Goal: Transaction & Acquisition: Download file/media

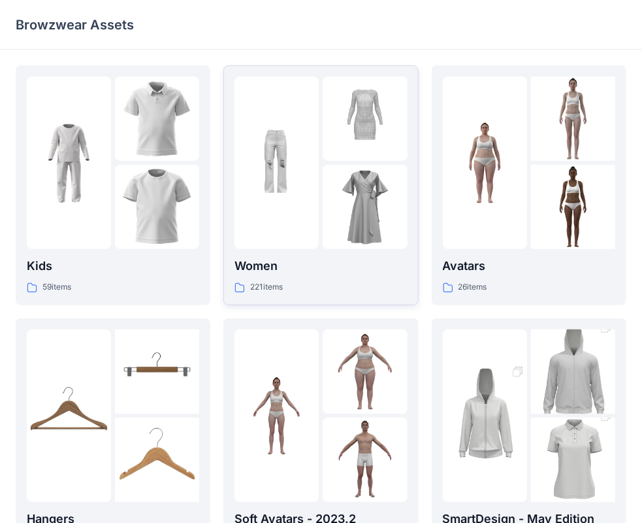
click at [345, 183] on img at bounding box center [365, 207] width 84 height 84
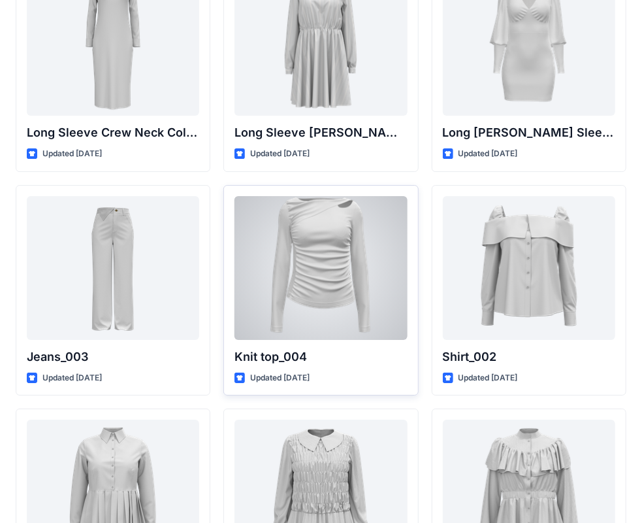
scroll to position [5541, 0]
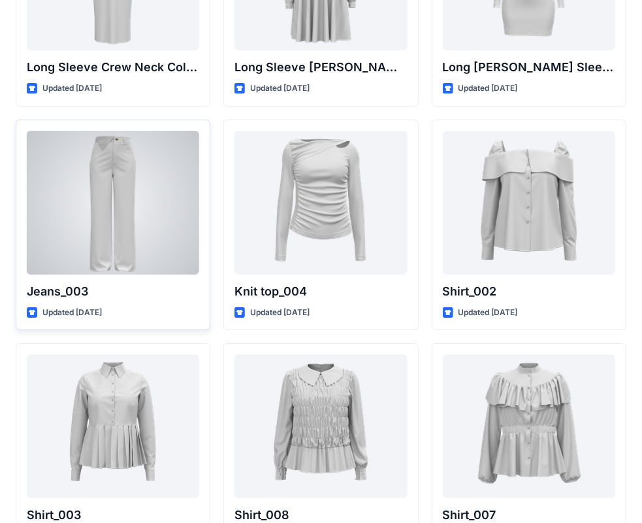
click at [106, 195] on div at bounding box center [113, 203] width 172 height 144
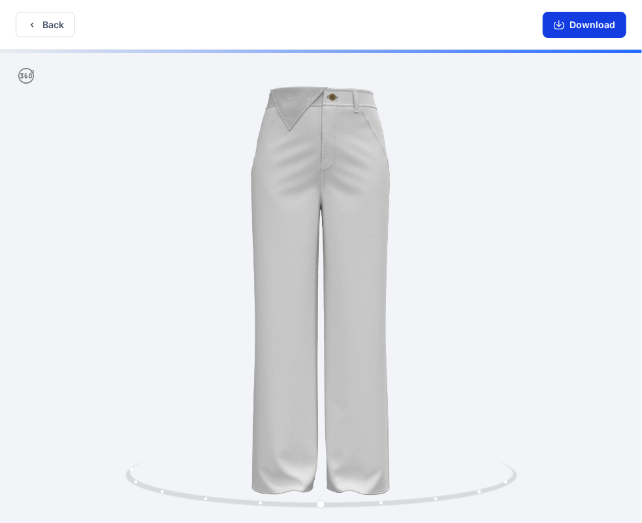
click at [593, 31] on button "Download" at bounding box center [585, 25] width 84 height 26
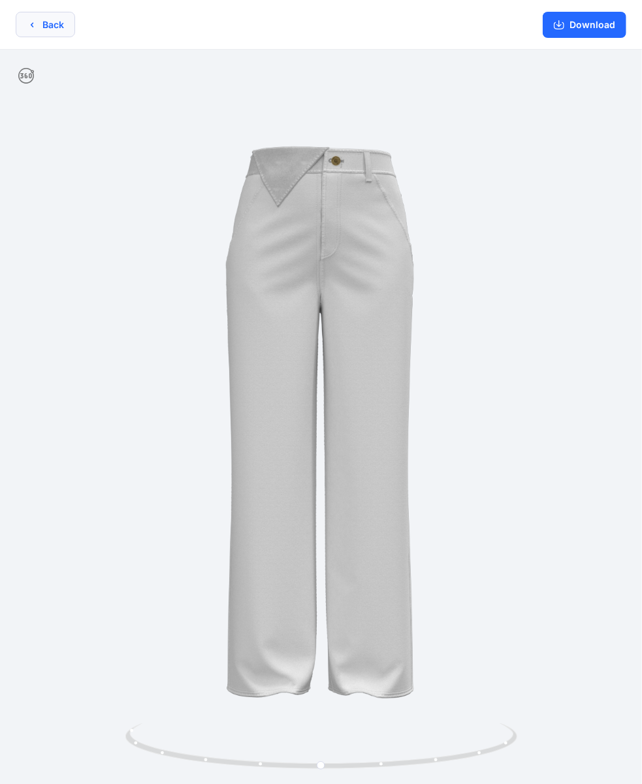
click at [54, 28] on button "Back" at bounding box center [45, 24] width 59 height 25
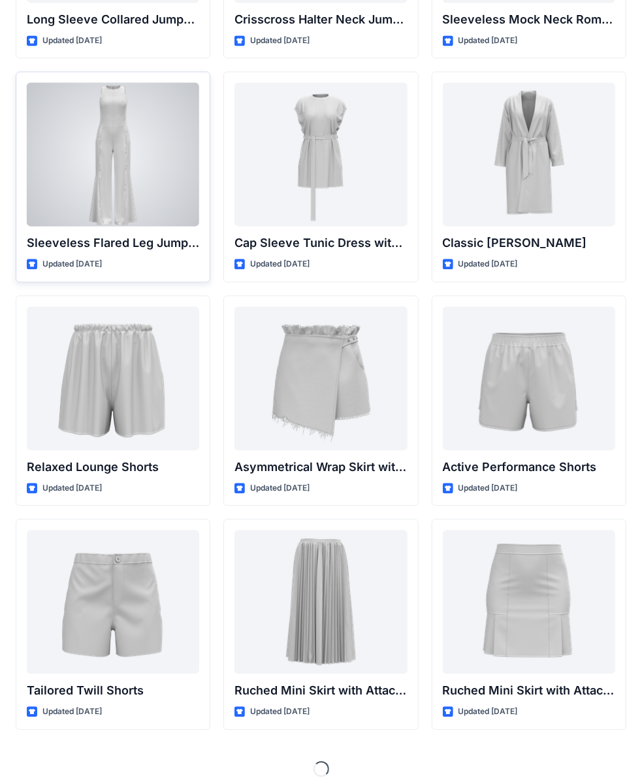
scroll to position [2905, 0]
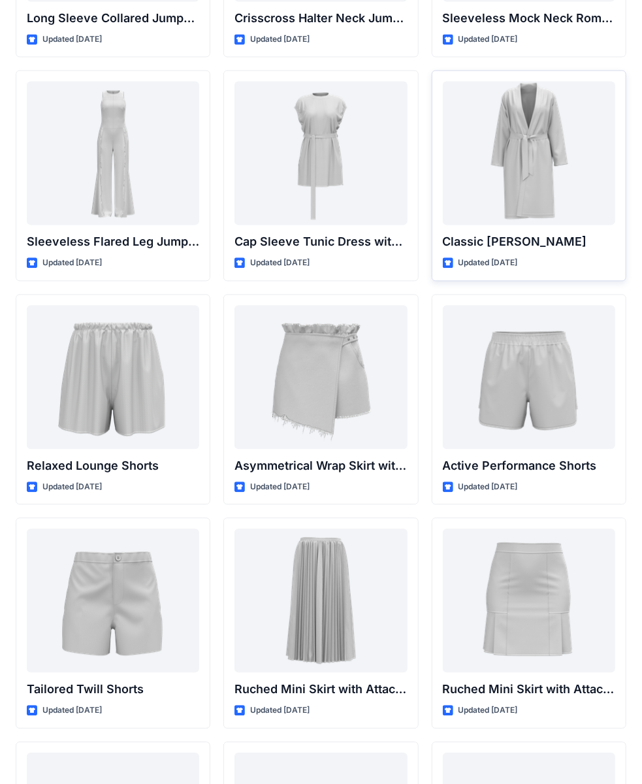
click at [481, 122] on div at bounding box center [529, 153] width 172 height 144
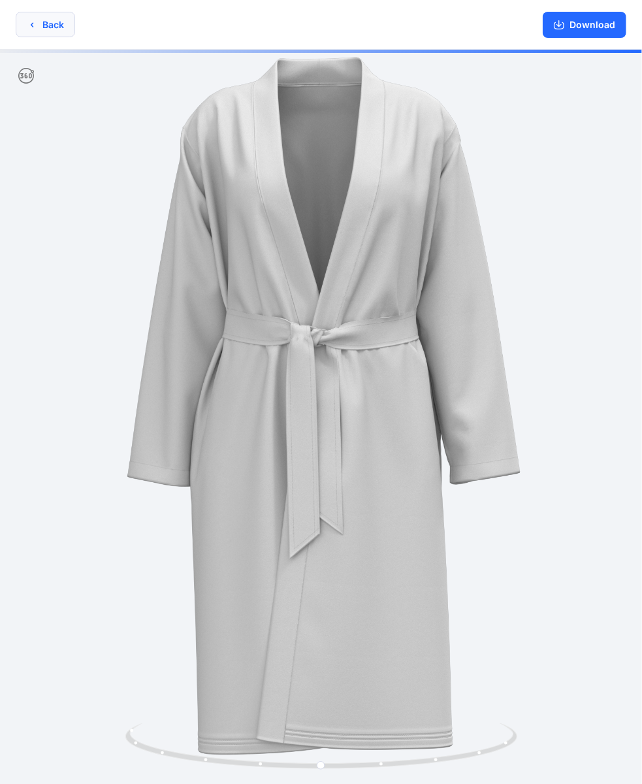
click at [40, 26] on button "Back" at bounding box center [45, 24] width 59 height 25
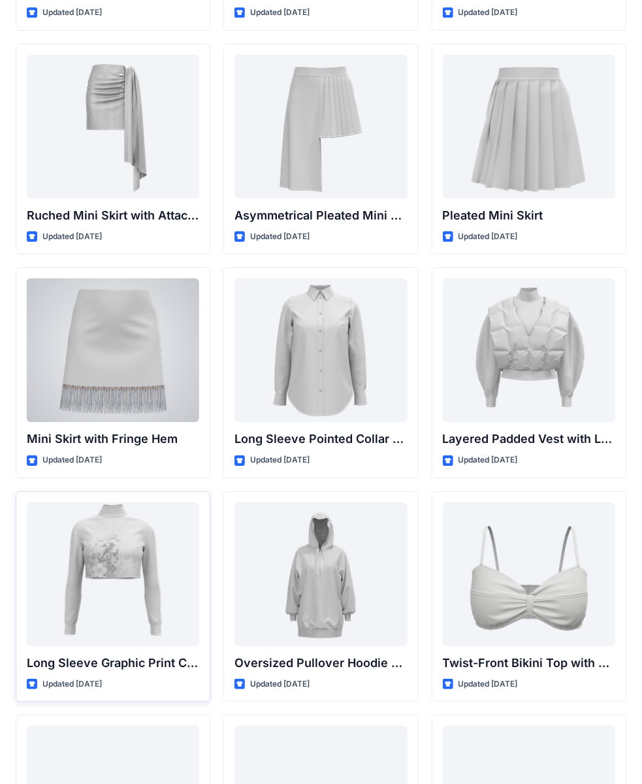
scroll to position [3798, 0]
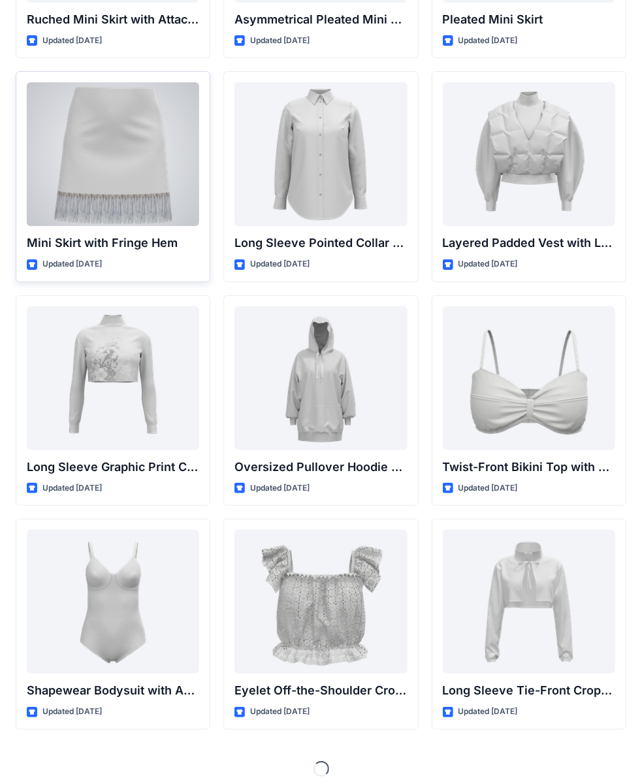
click at [114, 184] on div at bounding box center [113, 154] width 172 height 144
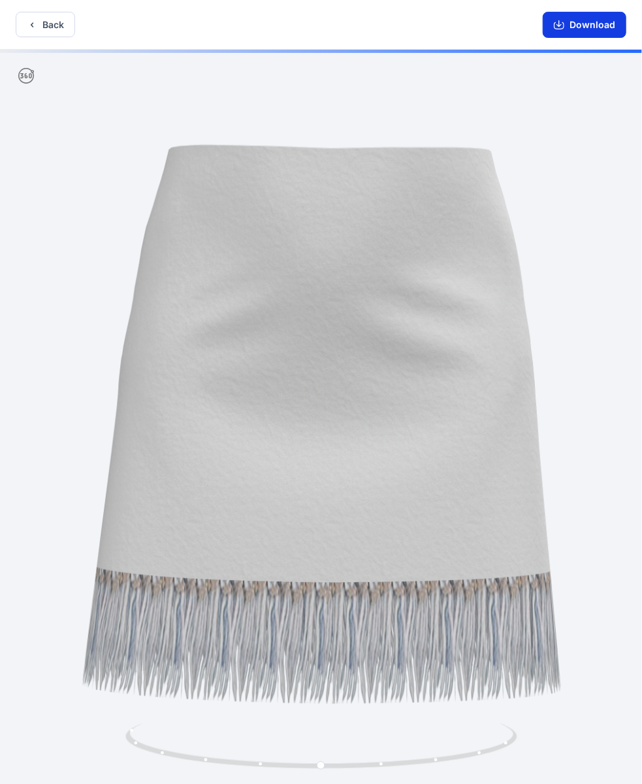
click at [596, 23] on button "Download" at bounding box center [585, 25] width 84 height 26
click at [64, 22] on button "Back" at bounding box center [45, 24] width 59 height 25
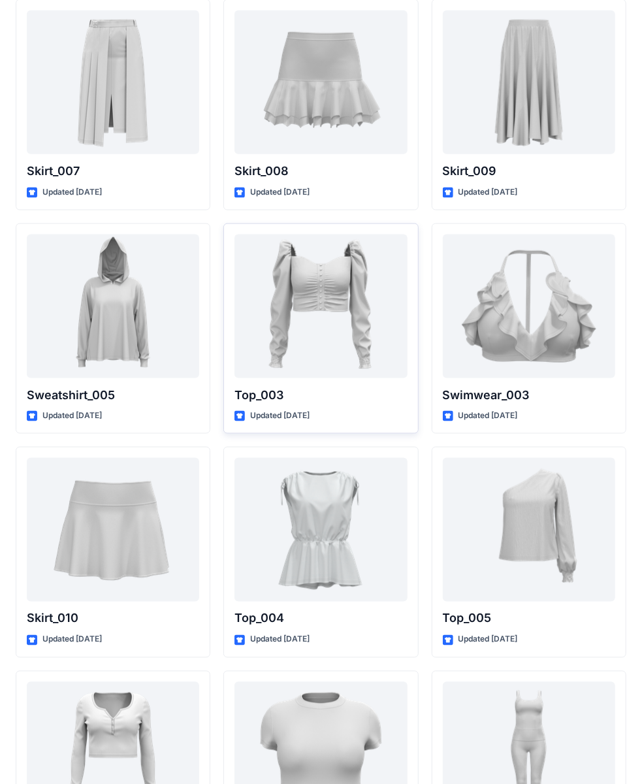
scroll to position [6478, 0]
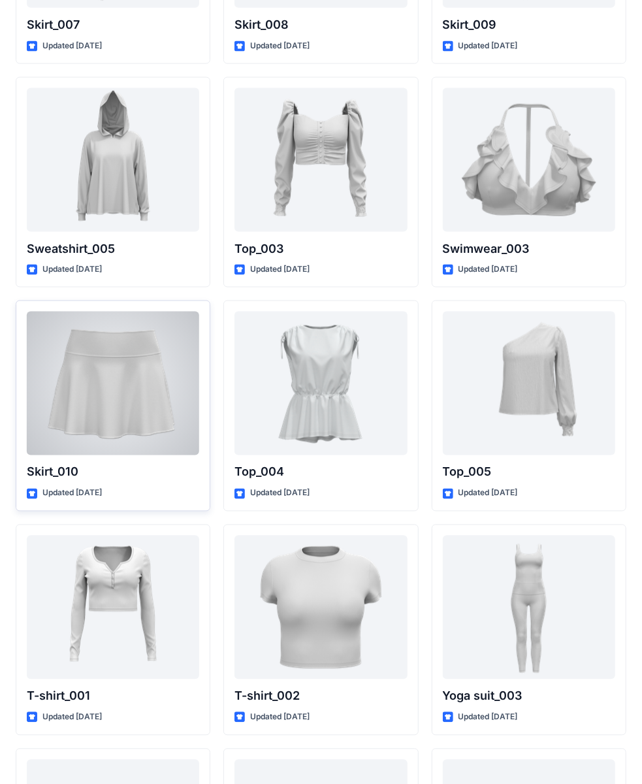
click at [144, 355] on div at bounding box center [113, 384] width 172 height 144
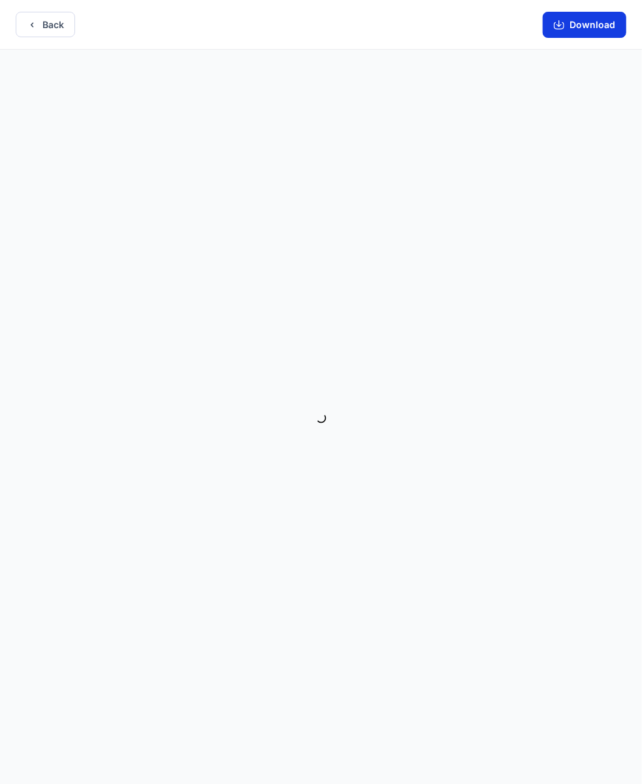
click at [581, 21] on button "Download" at bounding box center [585, 25] width 84 height 26
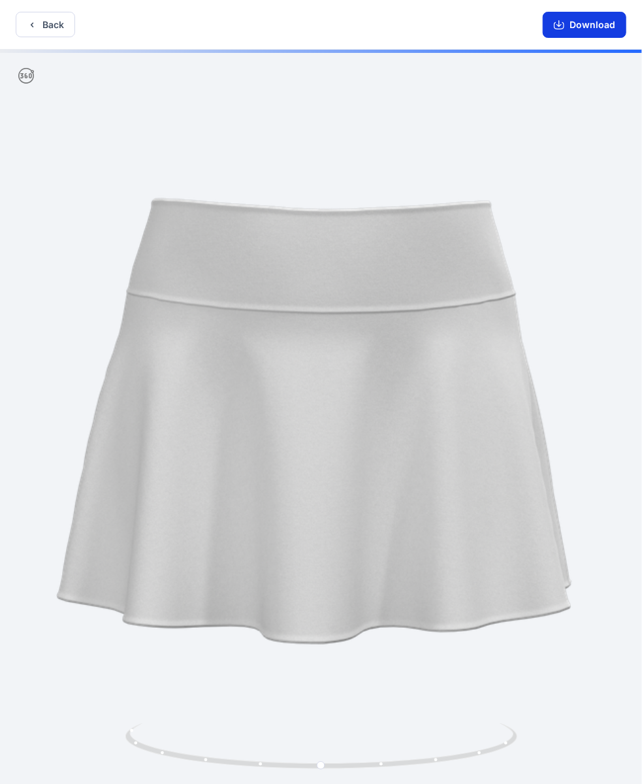
click at [596, 27] on button "Download" at bounding box center [585, 25] width 84 height 26
click at [55, 23] on button "Back" at bounding box center [45, 24] width 59 height 25
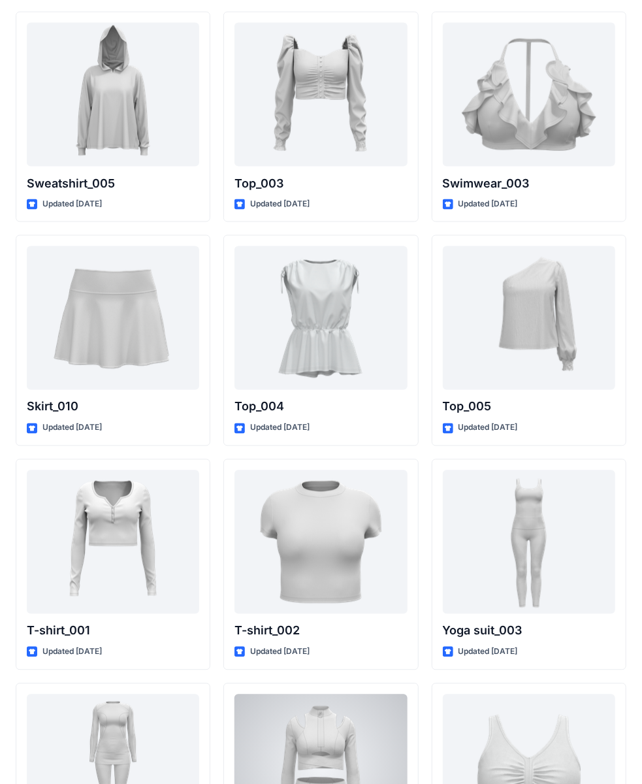
scroll to position [7066, 0]
